Goal: Task Accomplishment & Management: Use online tool/utility

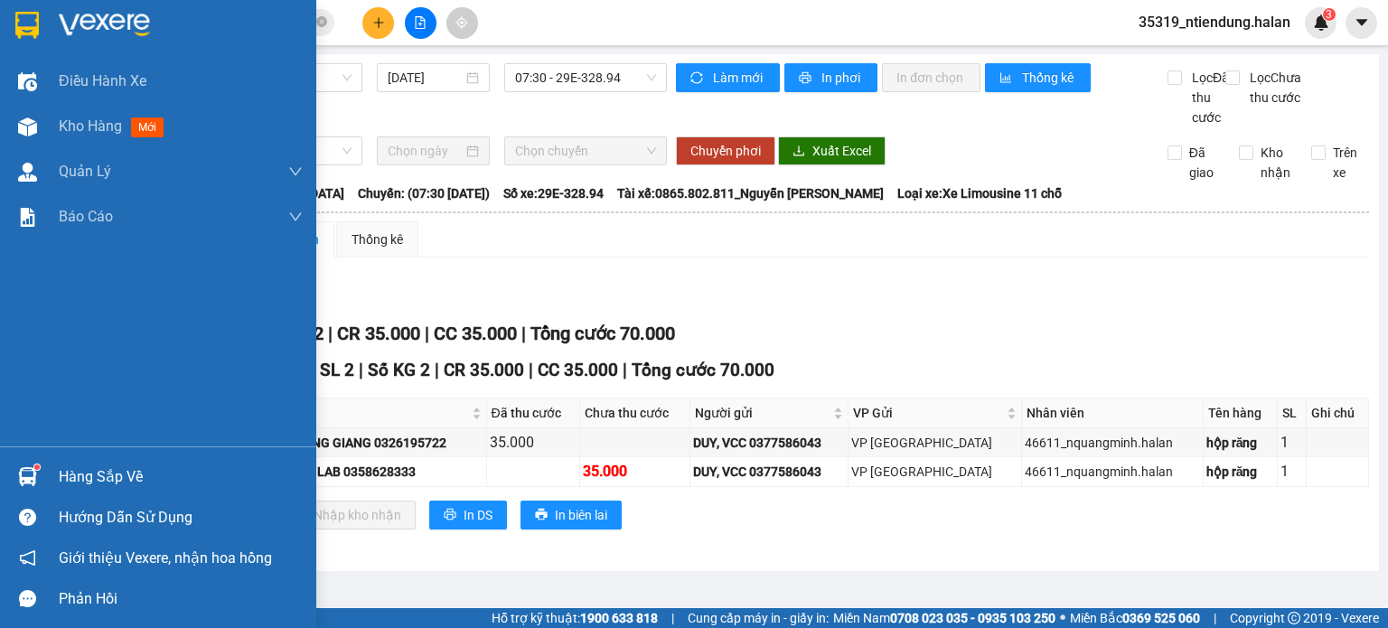
click at [93, 476] on div "Hàng sắp về" at bounding box center [181, 477] width 244 height 27
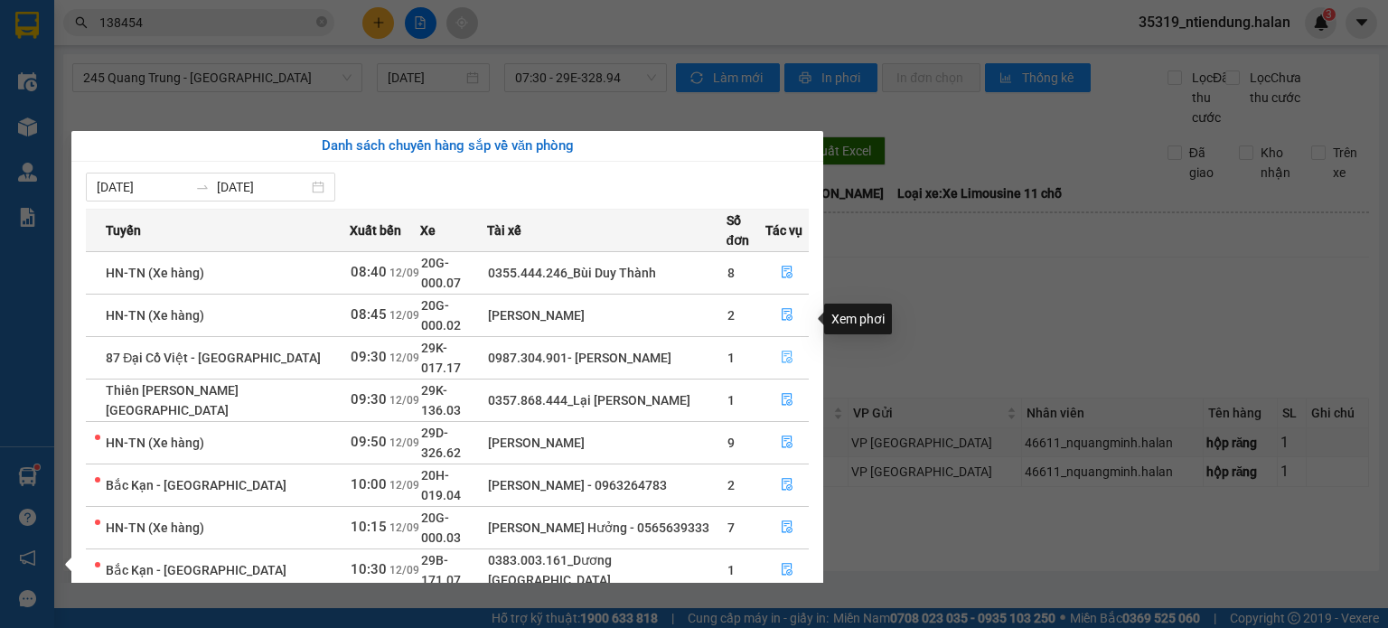
click at [788, 351] on icon "file-done" at bounding box center [787, 357] width 13 height 13
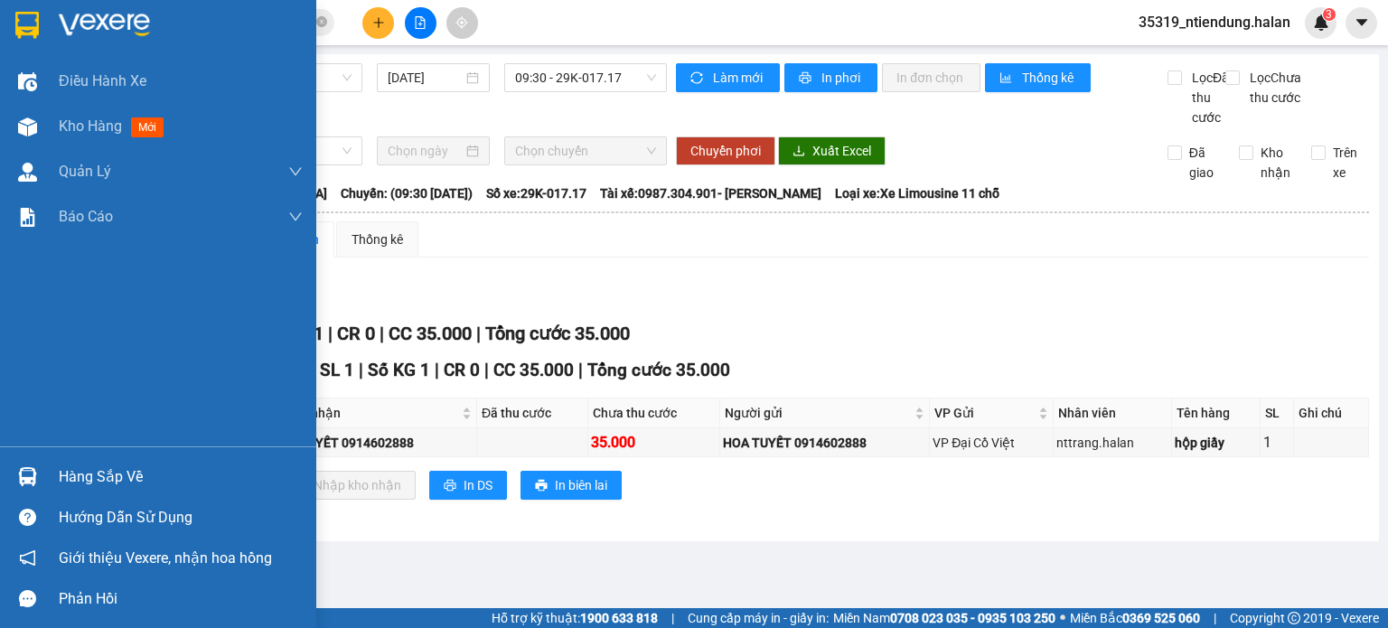
click at [70, 465] on div "Hàng sắp về" at bounding box center [181, 477] width 244 height 27
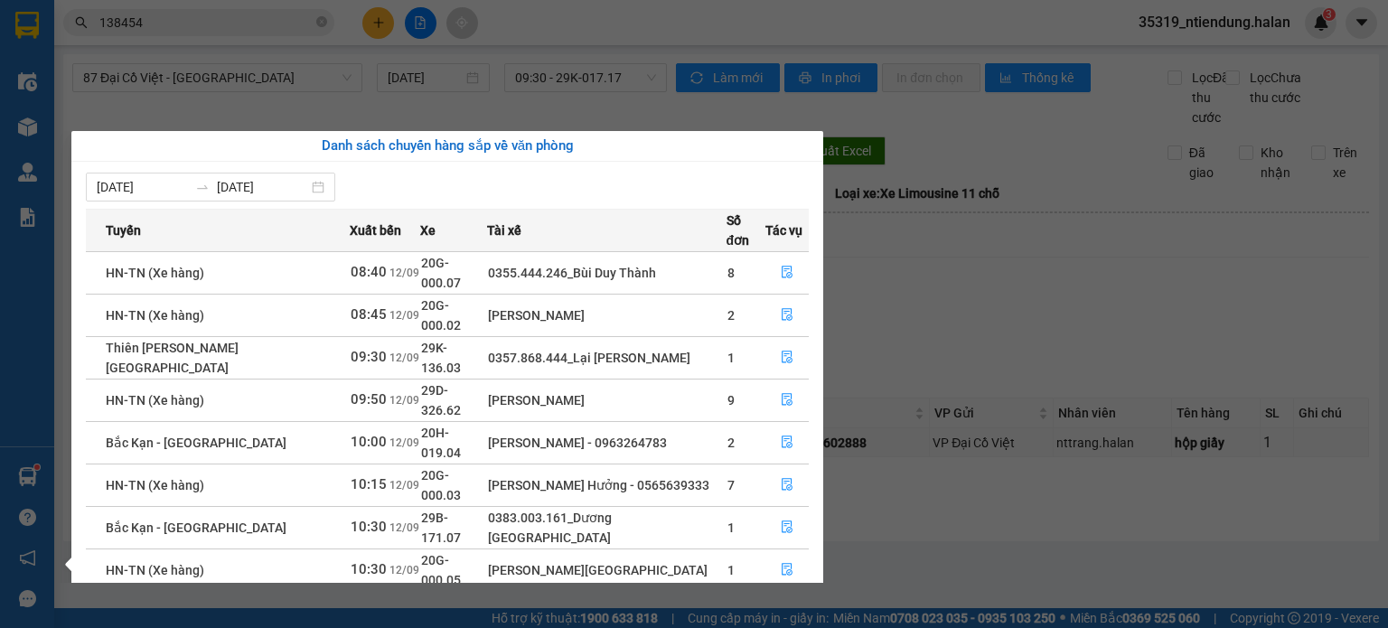
click at [1020, 311] on section "Kết quả tìm kiếm ( 1635 ) Bộ lọc Mã ĐH Trạng thái Món hàng Thu hộ Tổng cước Chư…" at bounding box center [694, 314] width 1388 height 628
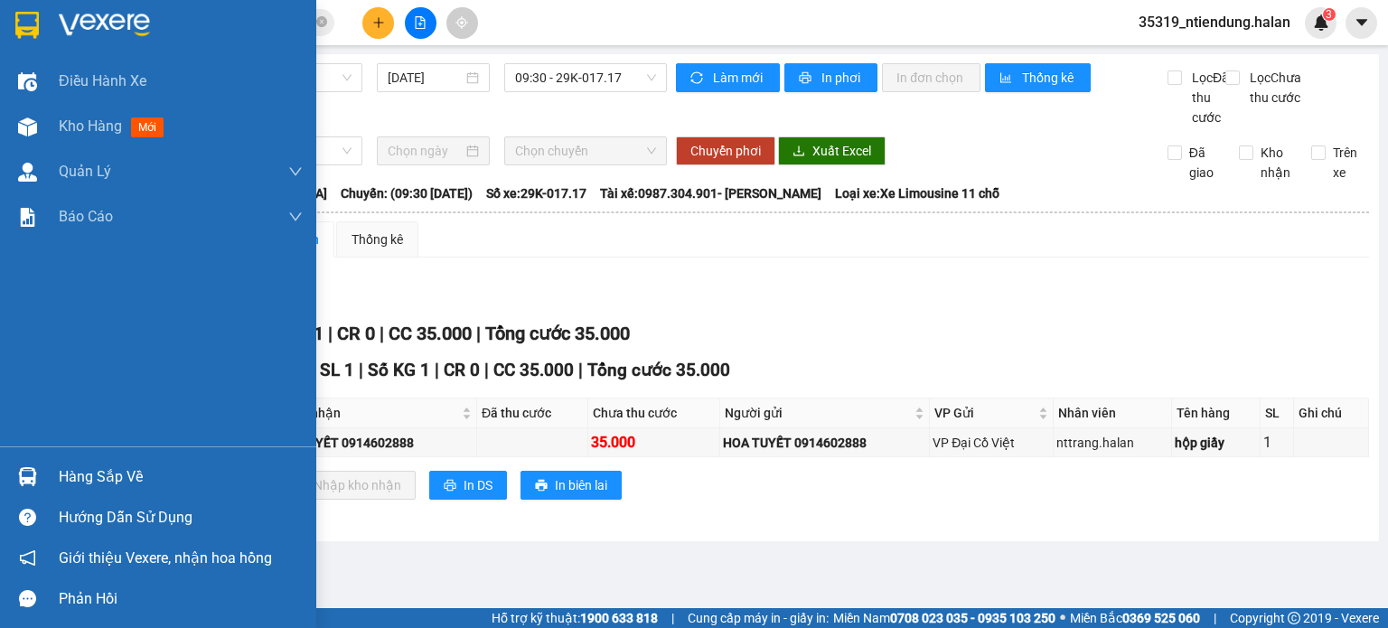
click at [65, 476] on div "Hàng sắp về" at bounding box center [181, 477] width 244 height 27
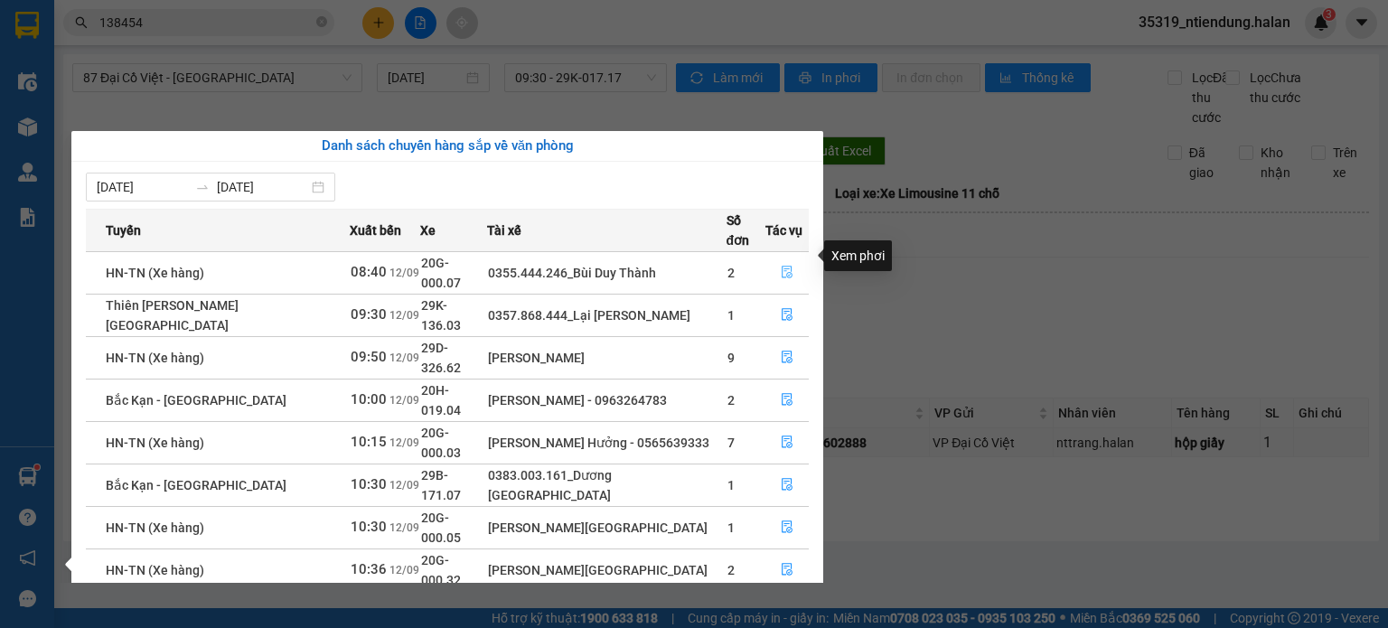
click at [784, 267] on icon "file-done" at bounding box center [787, 273] width 11 height 13
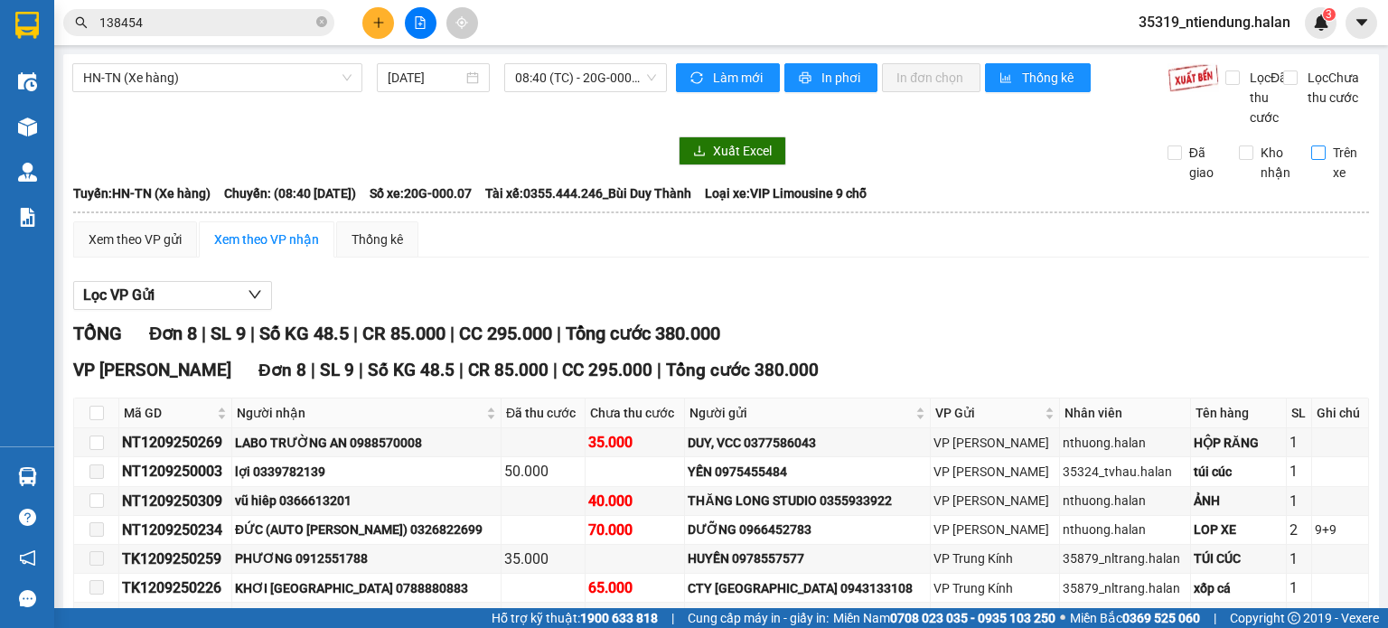
click at [1311, 160] on input "Trên xe" at bounding box center [1318, 153] width 14 height 14
checkbox input "true"
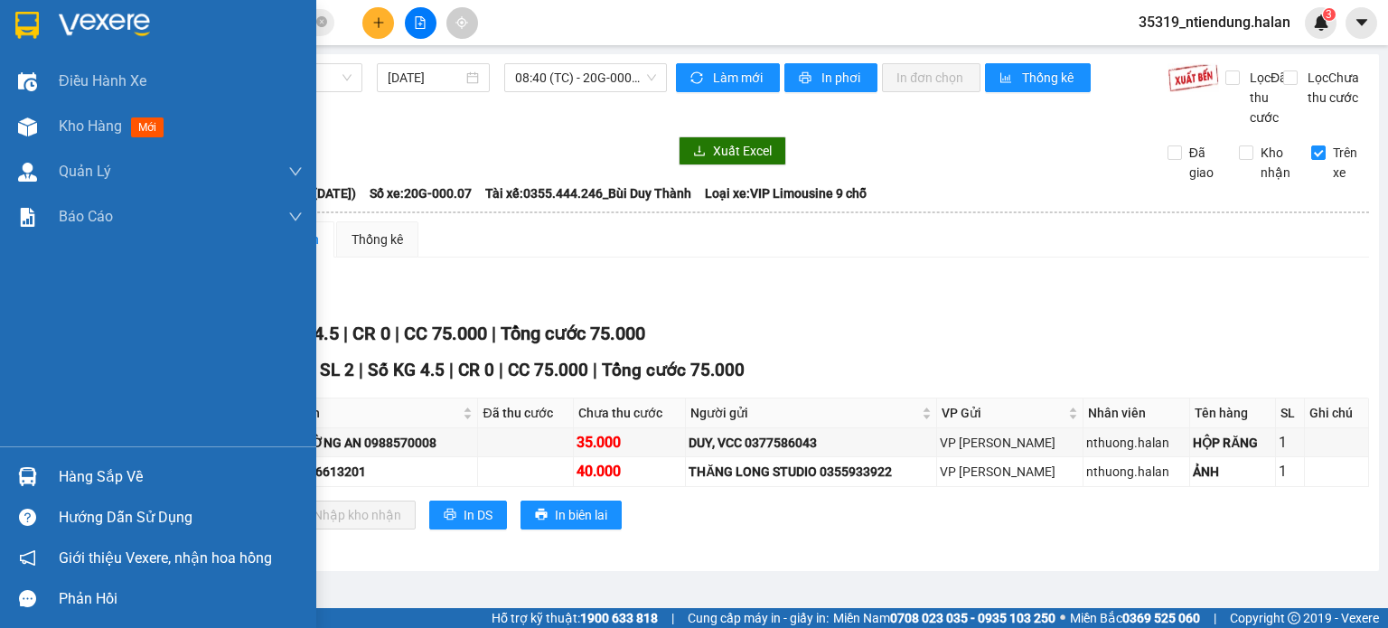
click at [85, 486] on div "Hàng sắp về" at bounding box center [181, 477] width 244 height 27
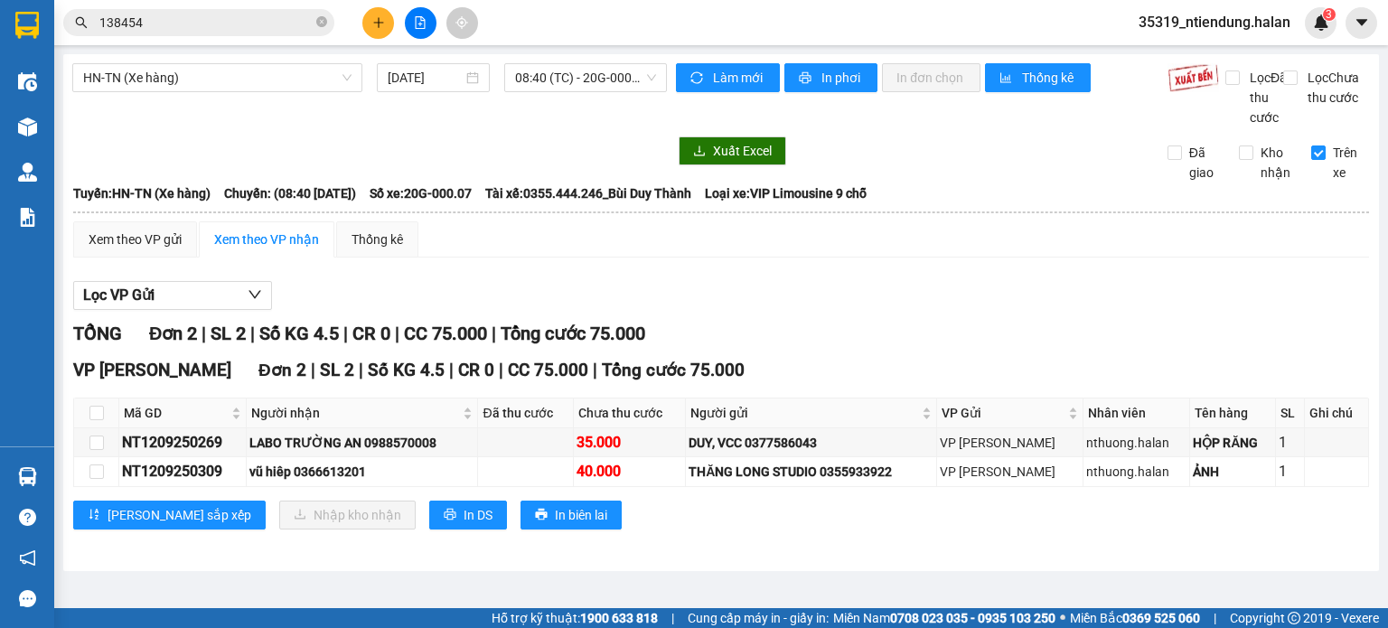
click at [929, 291] on section "Kết quả tìm kiếm ( 1635 ) Bộ lọc Mã ĐH Trạng thái Món hàng Thu hộ Tổng cước Chư…" at bounding box center [694, 314] width 1388 height 628
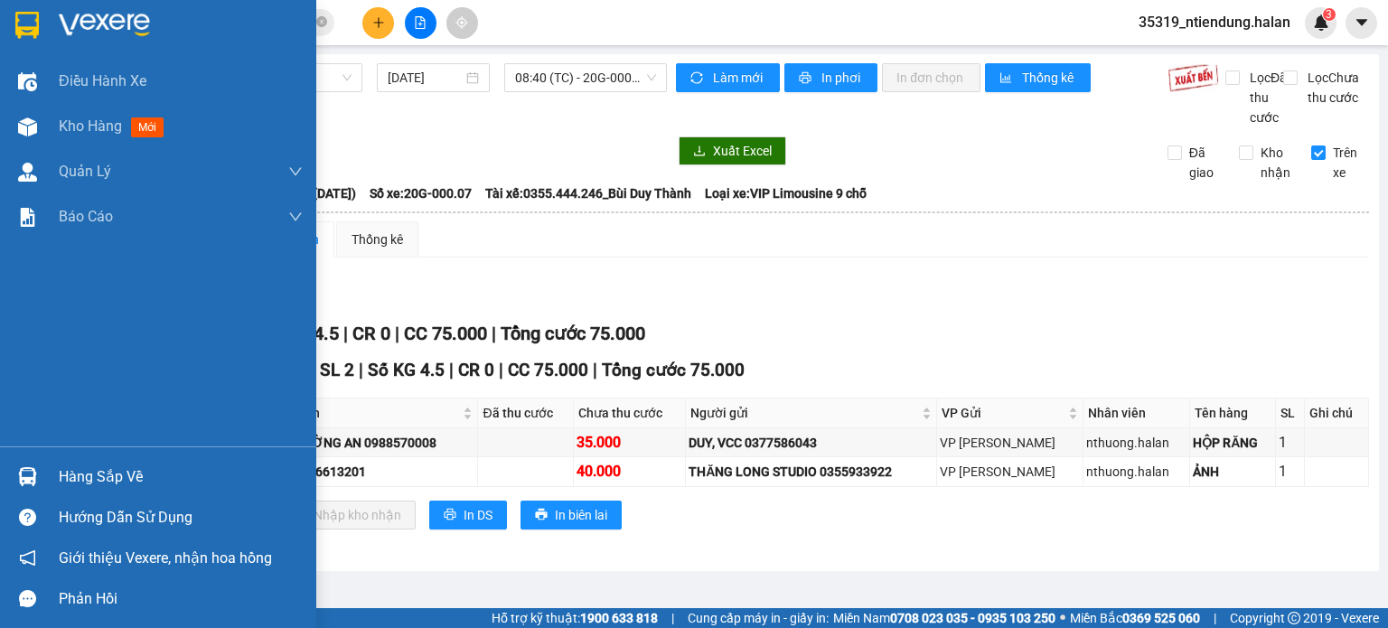
click at [89, 483] on div "Hàng sắp về" at bounding box center [181, 477] width 244 height 27
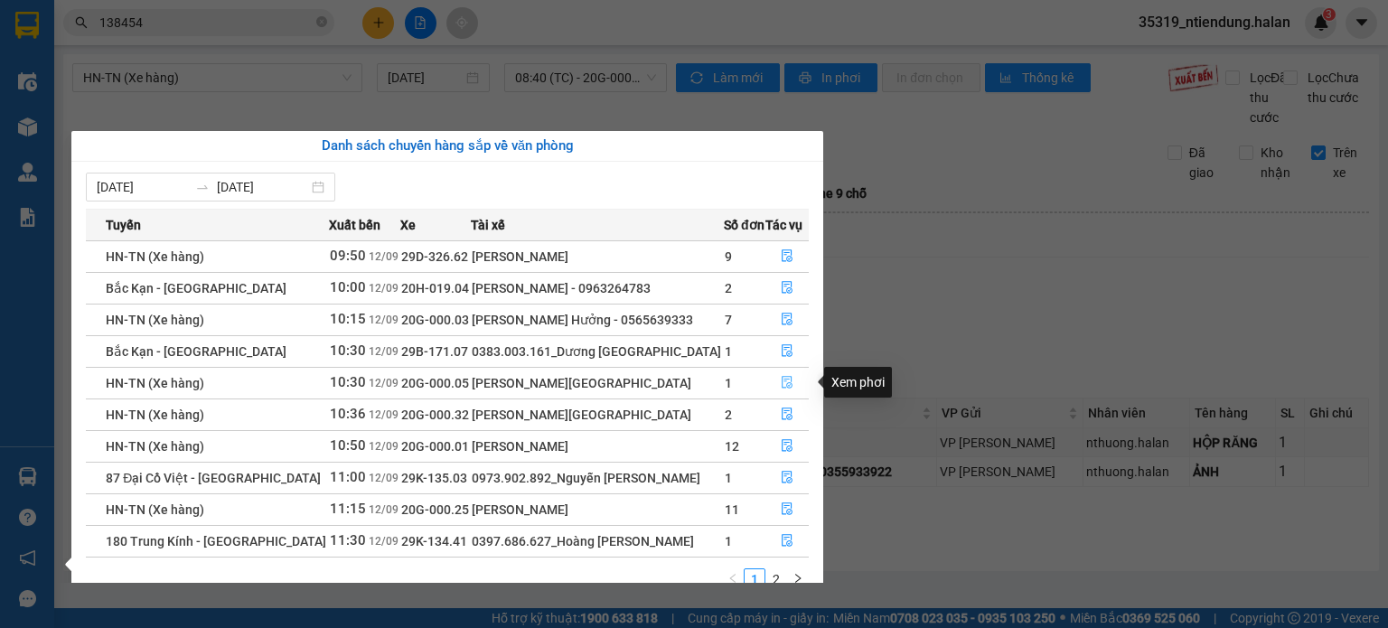
click at [781, 382] on icon "file-done" at bounding box center [787, 382] width 13 height 13
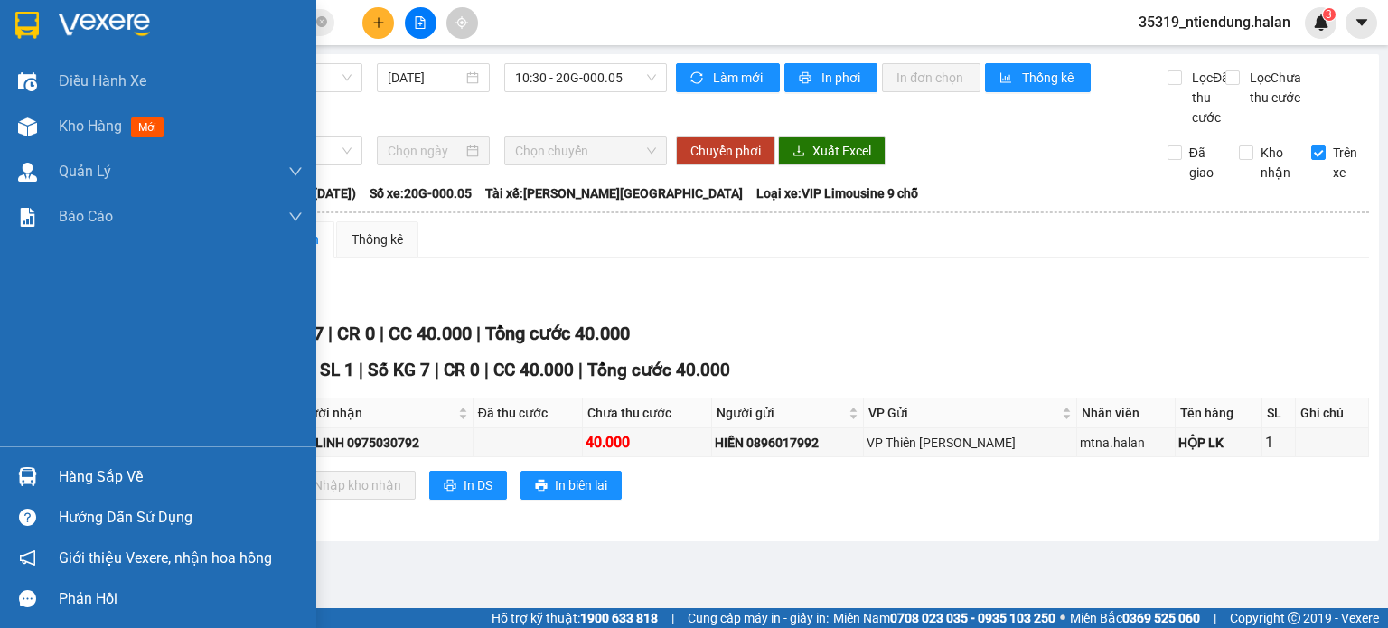
click at [73, 469] on div "Hàng sắp về" at bounding box center [181, 477] width 244 height 27
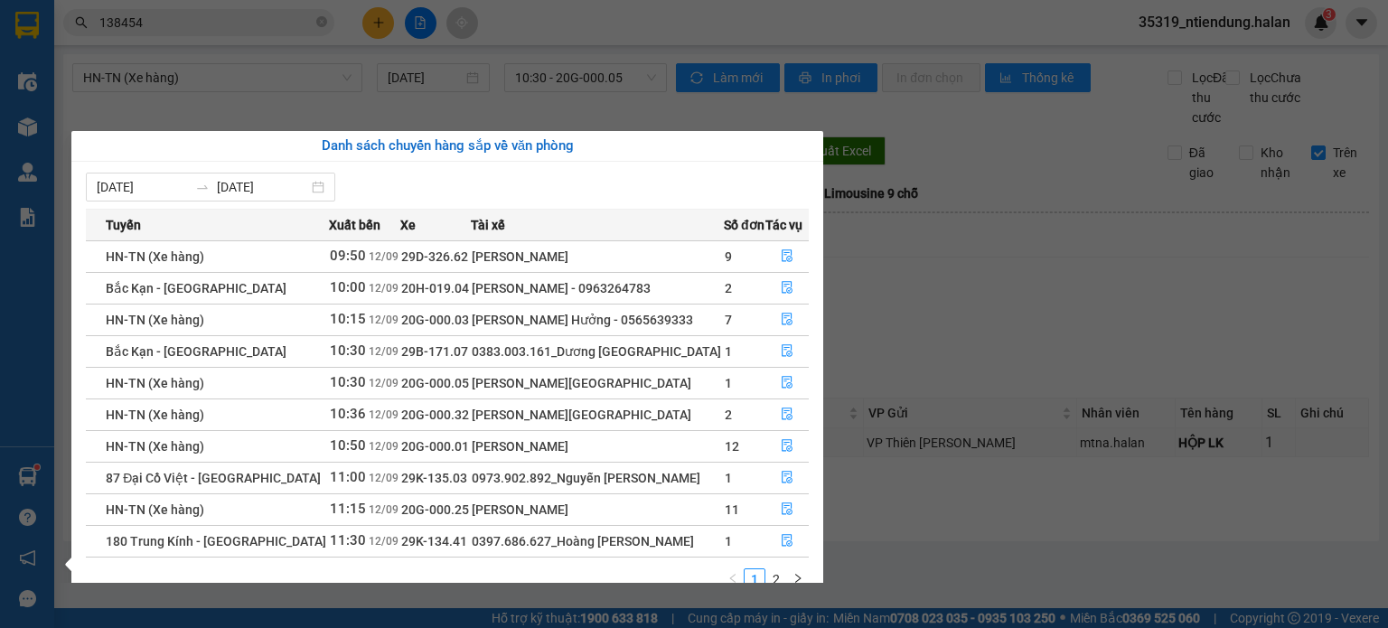
click at [1087, 310] on section "Kết quả tìm kiếm ( 1635 ) Bộ lọc Mã ĐH Trạng thái Món hàng Thu hộ Tổng cước Chư…" at bounding box center [694, 314] width 1388 height 628
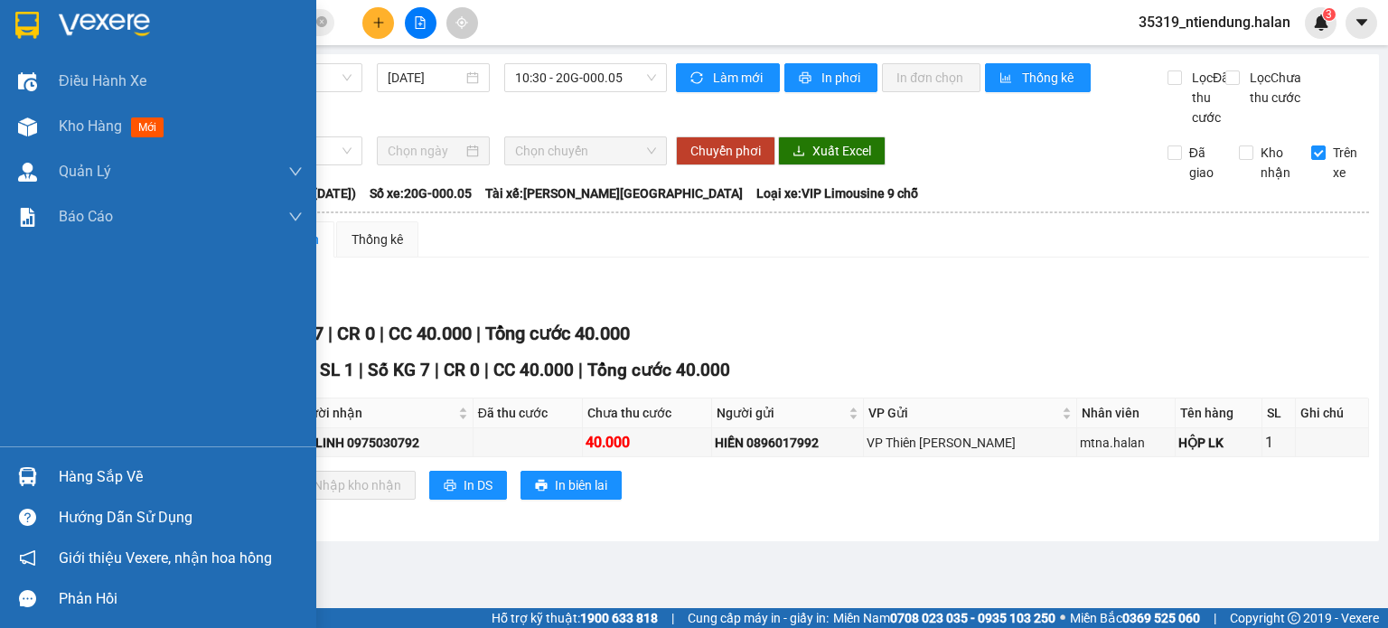
click at [69, 484] on div "Hàng sắp về" at bounding box center [181, 477] width 244 height 27
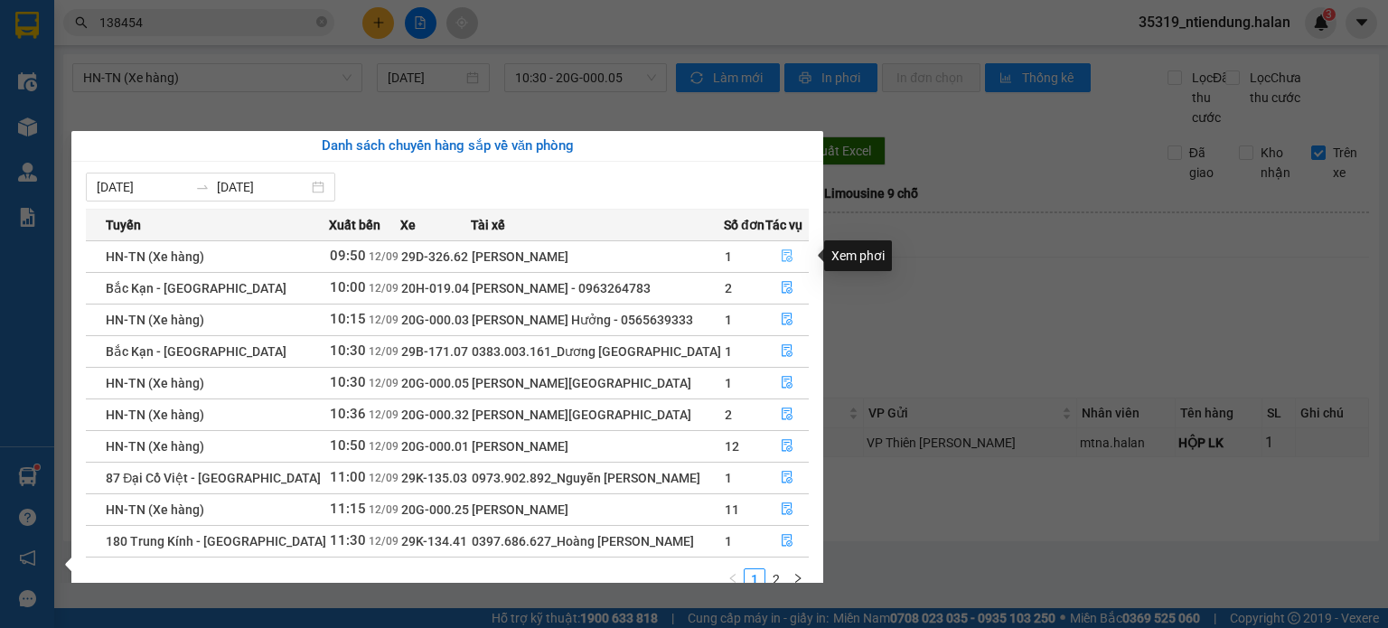
click at [785, 252] on icon "file-done" at bounding box center [787, 255] width 13 height 13
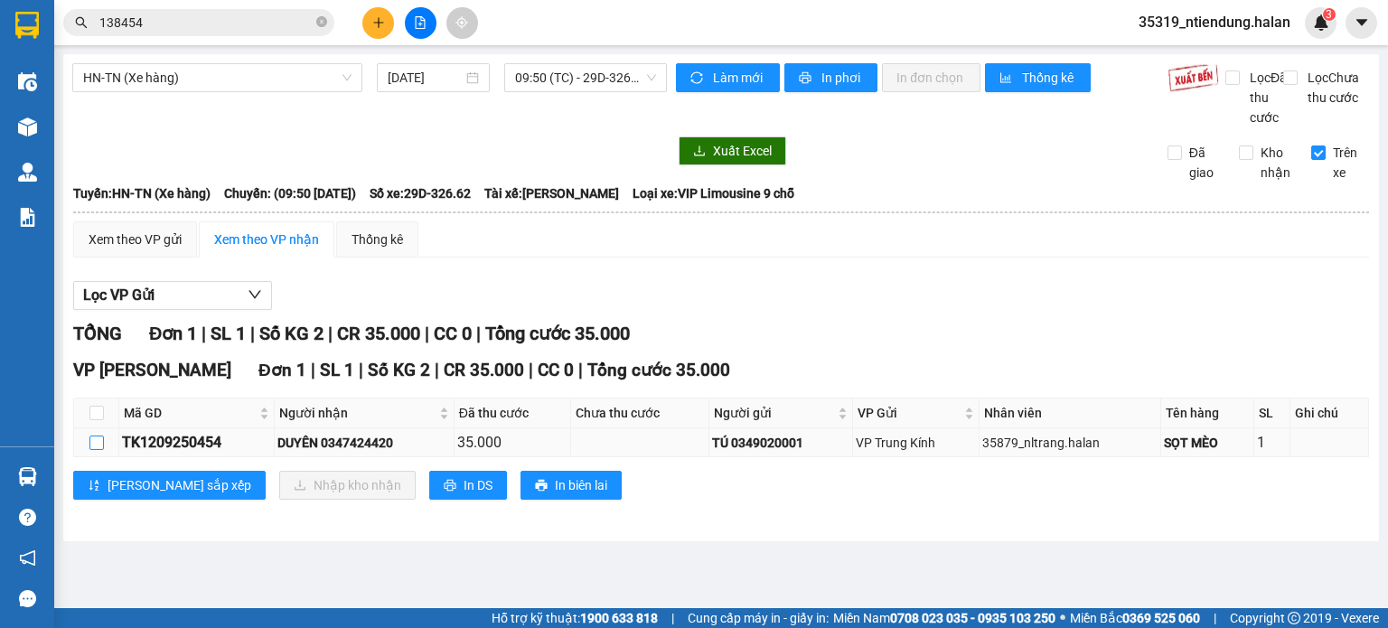
click at [94, 450] on input "checkbox" at bounding box center [96, 443] width 14 height 14
checkbox input "true"
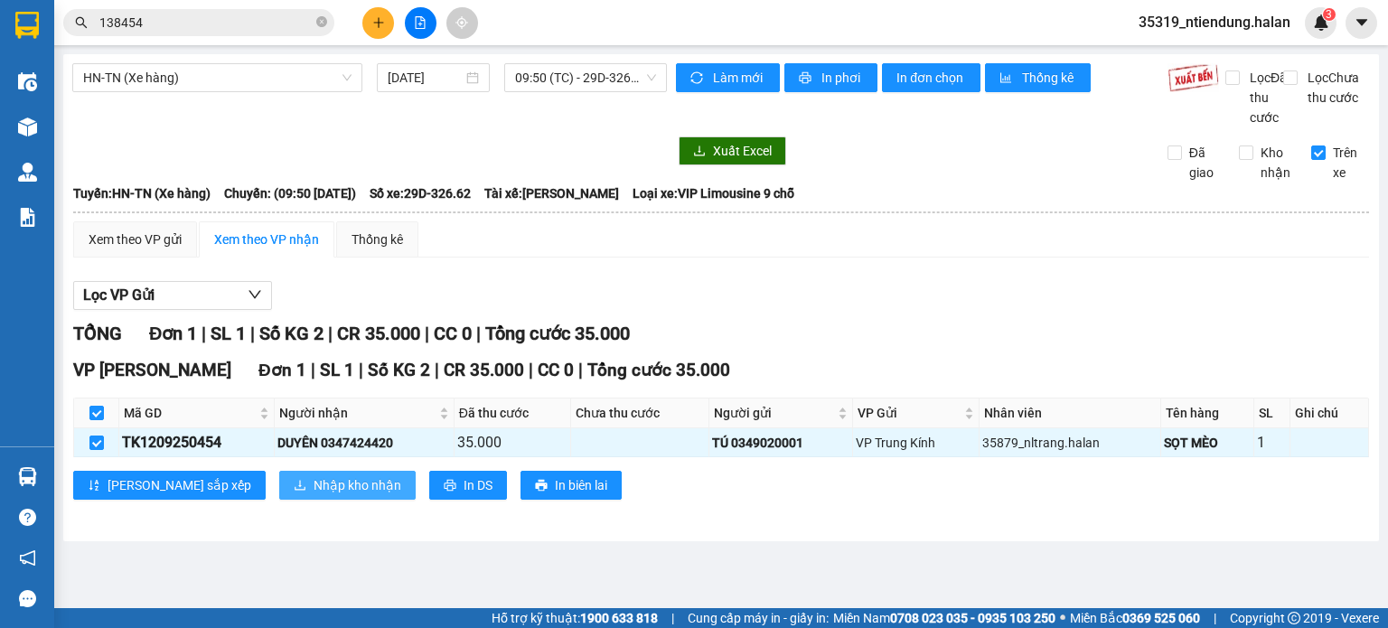
click at [314, 495] on span "Nhập kho nhận" at bounding box center [358, 485] width 88 height 20
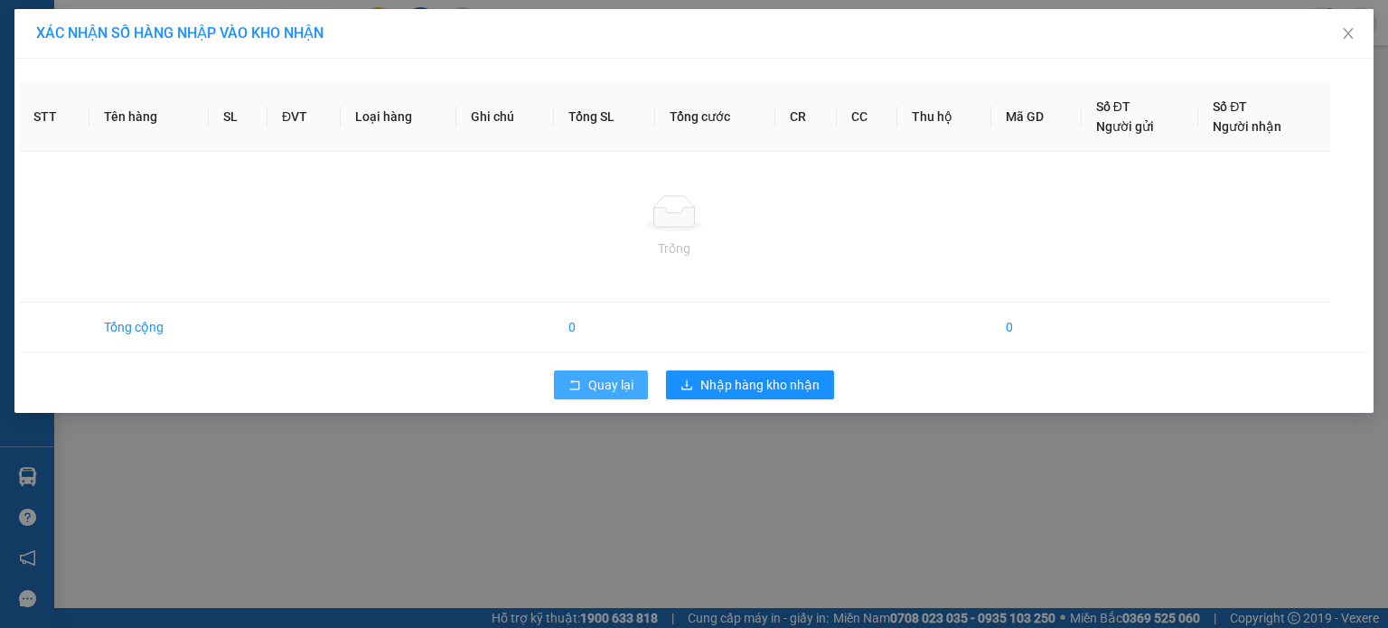
click at [554, 388] on button "Quay lại" at bounding box center [601, 385] width 94 height 29
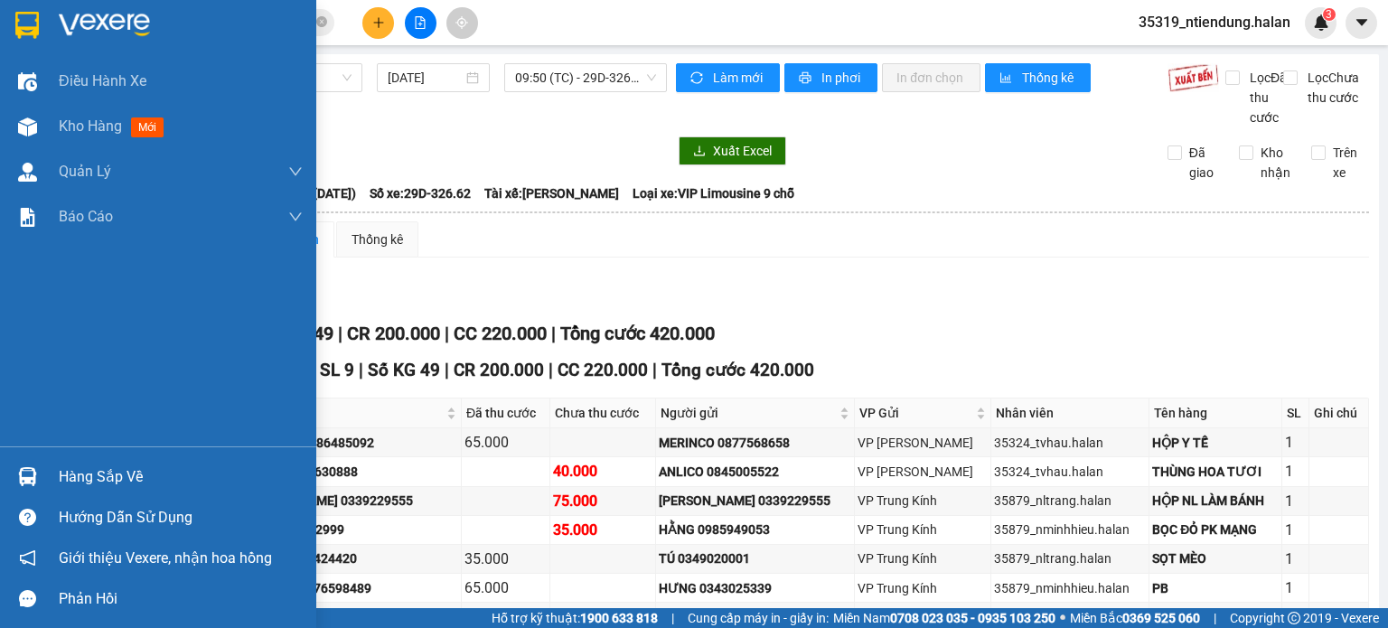
click at [53, 487] on div "Hàng sắp về" at bounding box center [158, 476] width 316 height 41
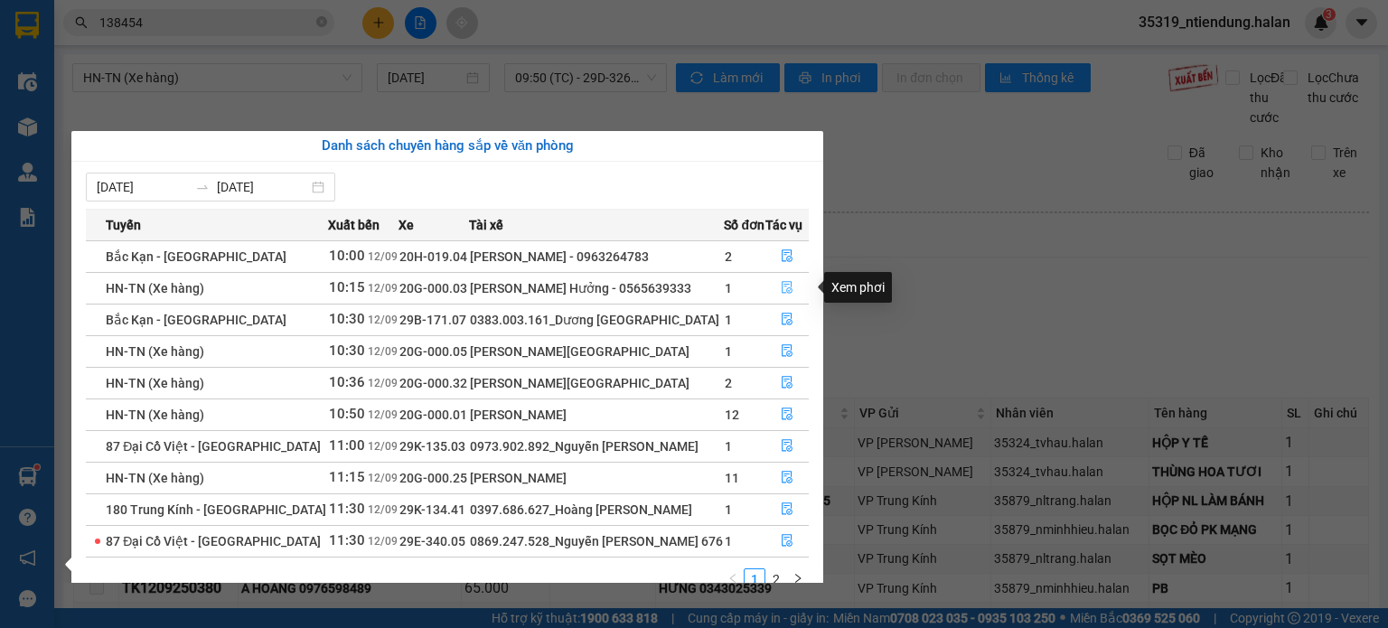
click at [781, 287] on icon "file-done" at bounding box center [787, 287] width 13 height 13
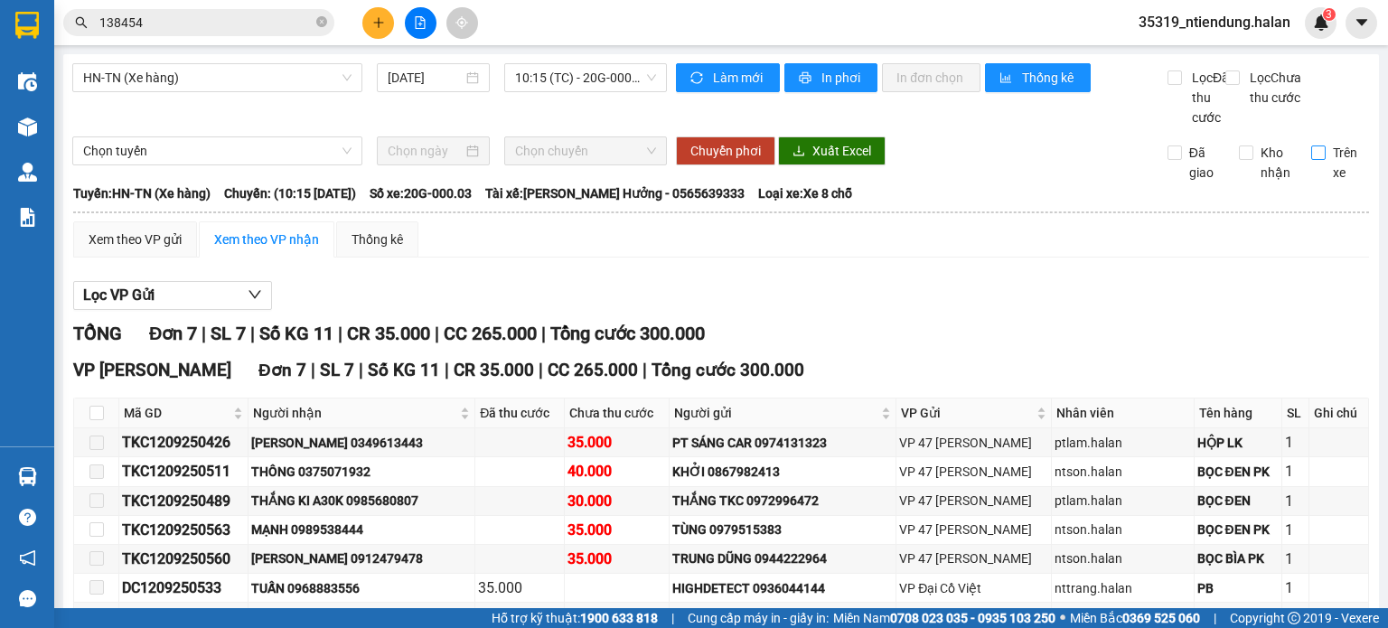
click at [1311, 160] on input "Trên xe" at bounding box center [1318, 153] width 14 height 14
checkbox input "true"
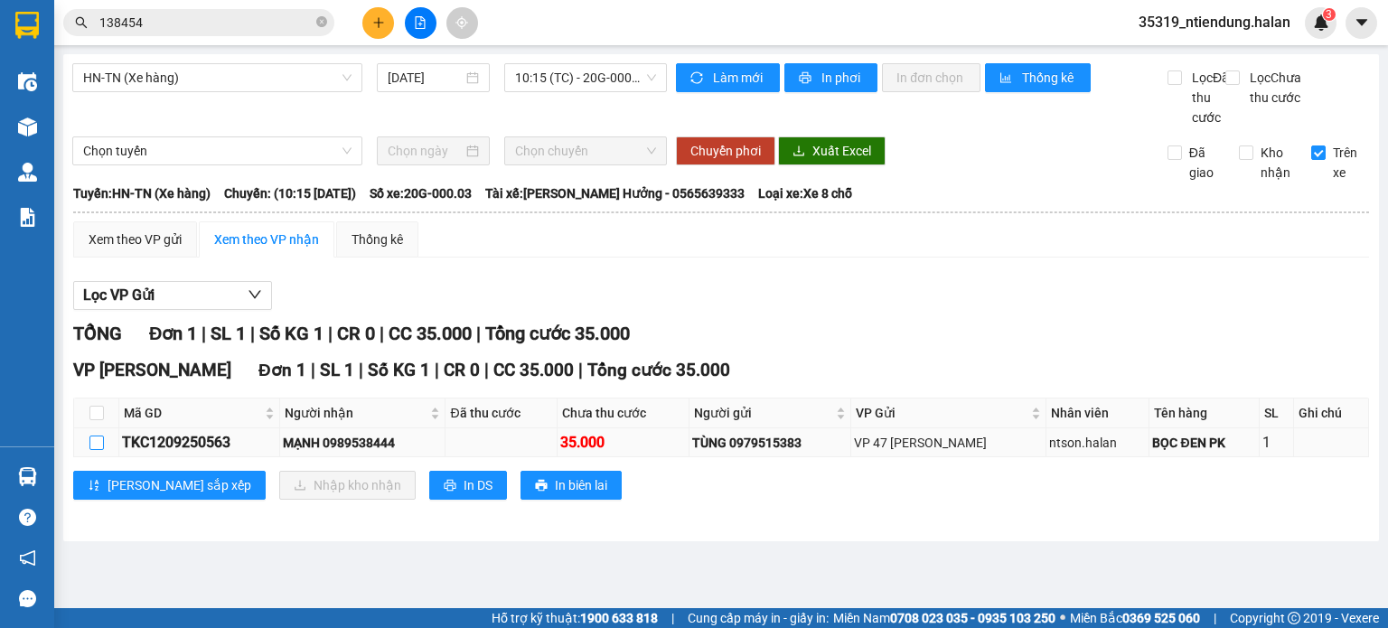
click at [97, 450] on input "checkbox" at bounding box center [96, 443] width 14 height 14
checkbox input "true"
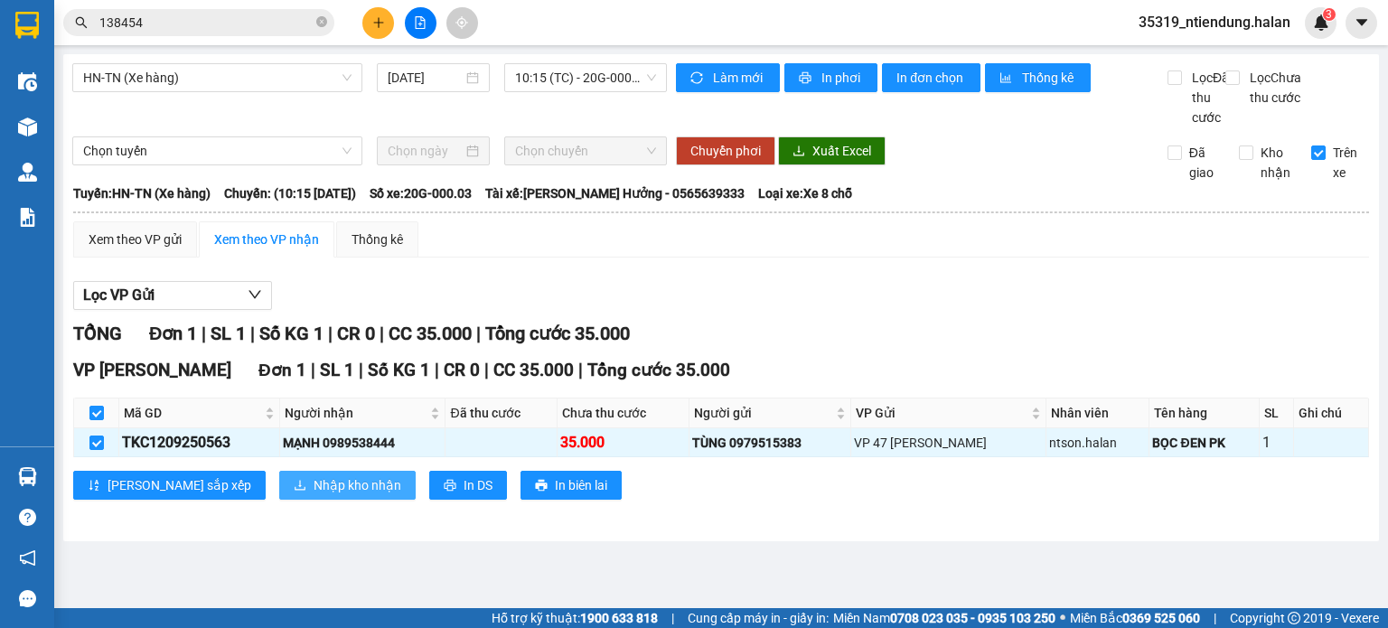
click at [314, 495] on span "Nhập kho nhận" at bounding box center [358, 485] width 88 height 20
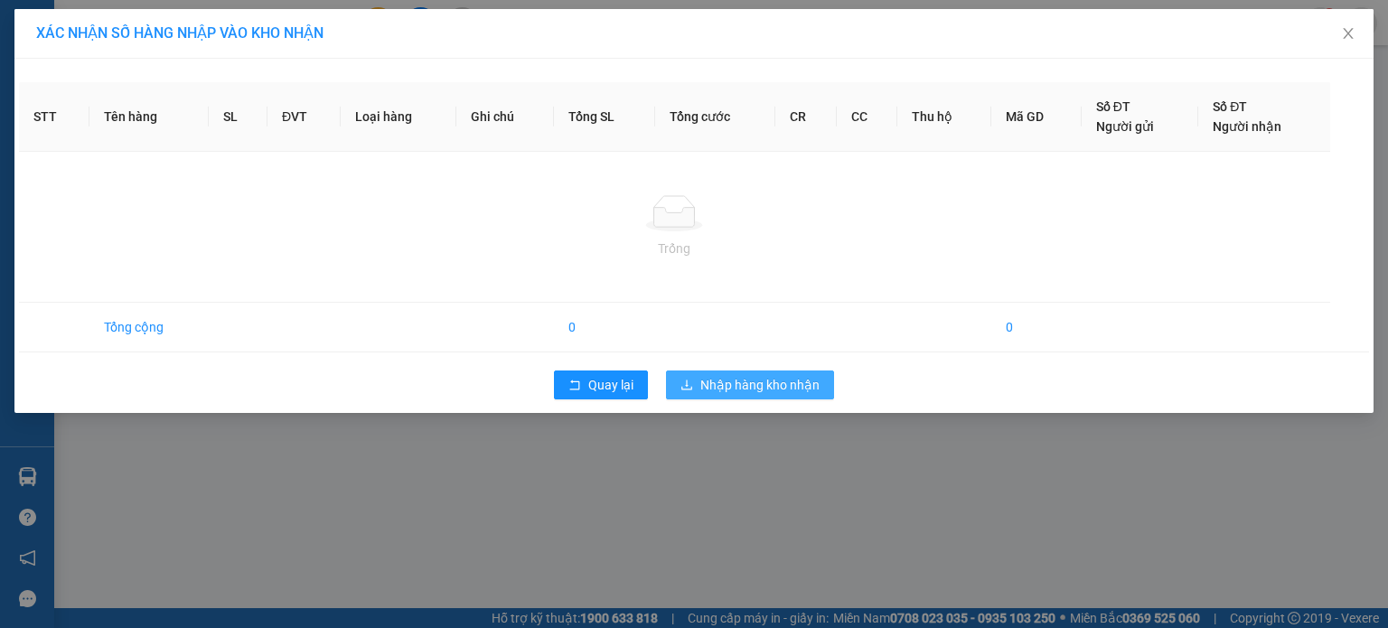
click at [778, 380] on span "Nhập hàng kho nhận" at bounding box center [759, 385] width 119 height 20
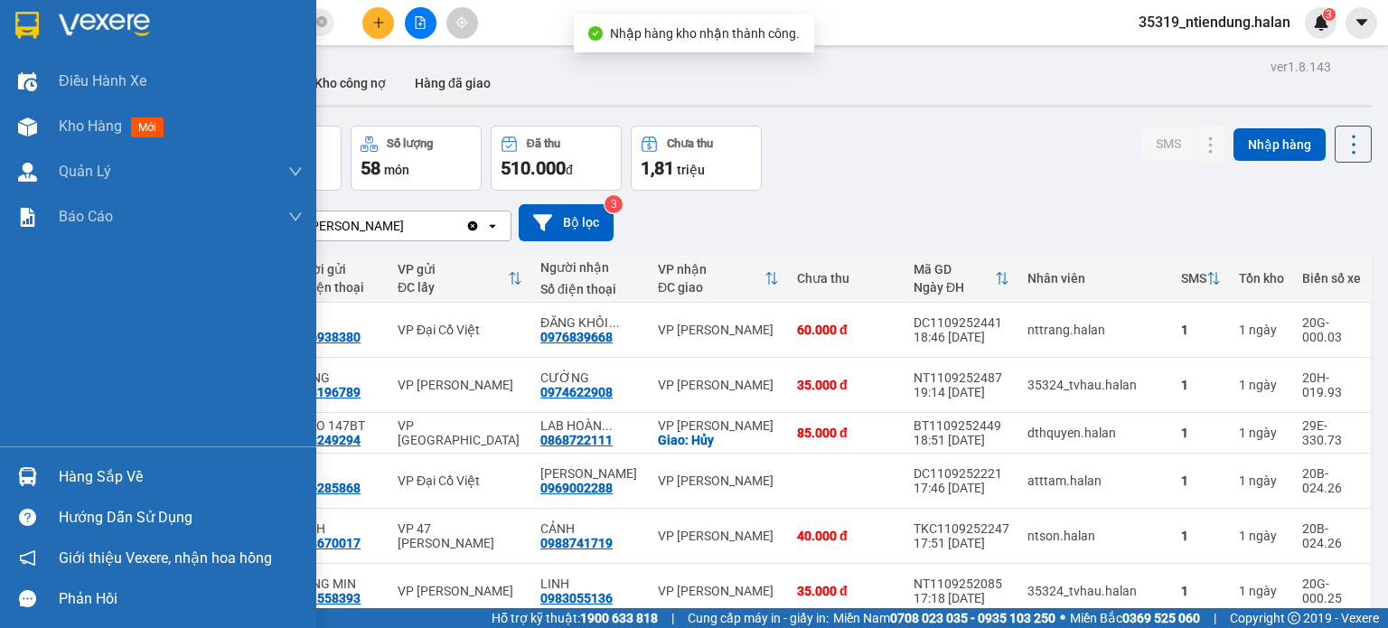
click at [65, 472] on div "Hàng sắp về" at bounding box center [181, 477] width 244 height 27
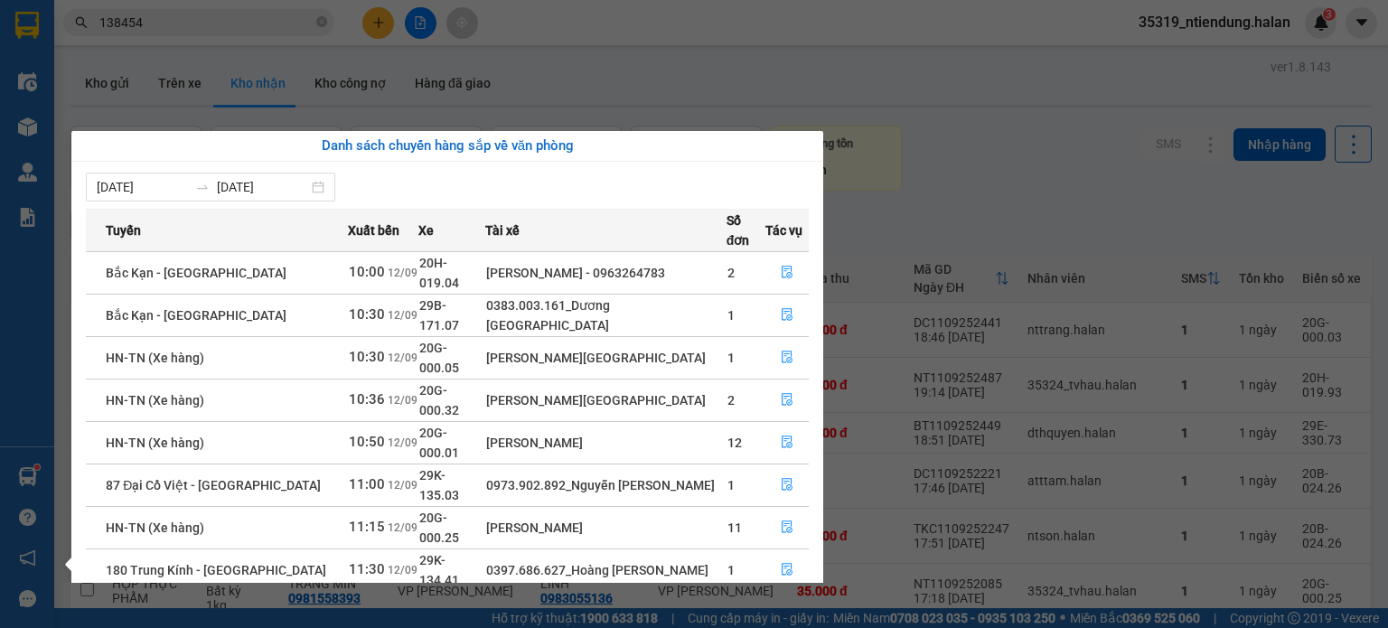
click at [971, 186] on section "Kết quả tìm kiếm ( 1635 ) Bộ lọc Mã ĐH Trạng thái Món hàng Thu hộ Tổng cước Chư…" at bounding box center [694, 314] width 1388 height 628
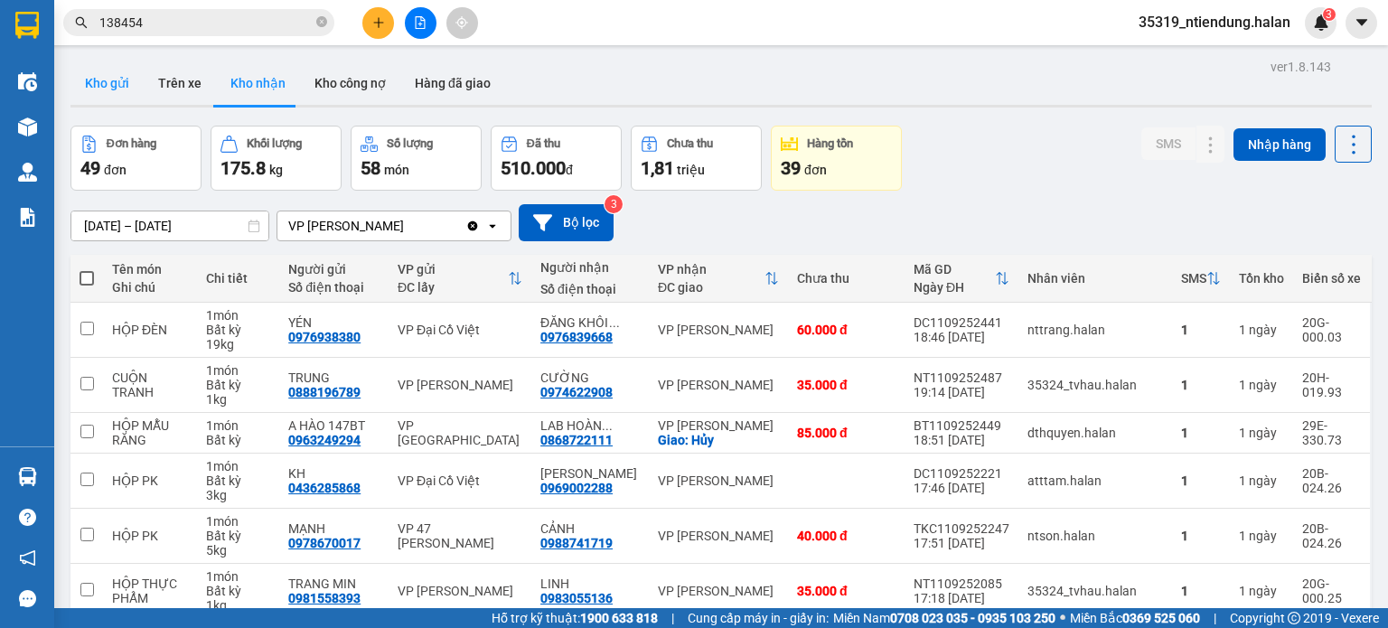
click at [119, 79] on button "Kho gửi" at bounding box center [106, 82] width 73 height 43
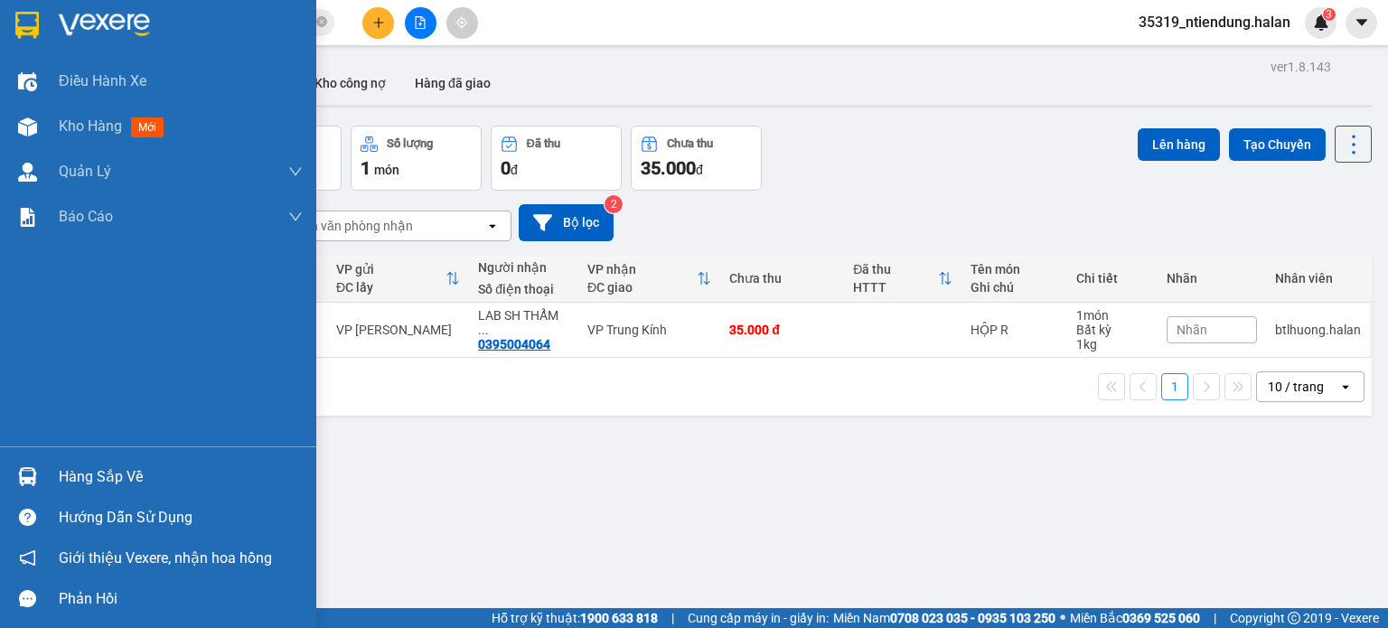
click at [99, 482] on div "Hàng sắp về" at bounding box center [181, 477] width 244 height 27
